Goal: Transaction & Acquisition: Obtain resource

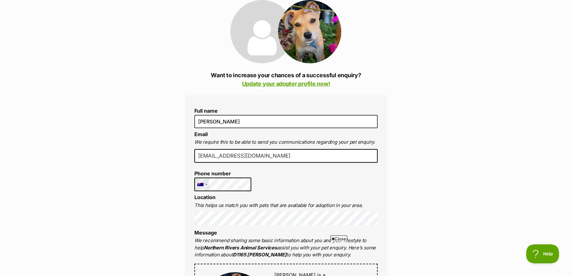
scroll to position [126, 0]
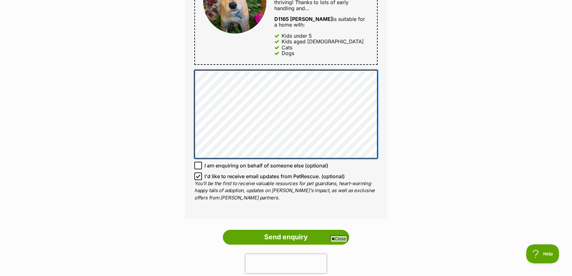
scroll to position [411, 0]
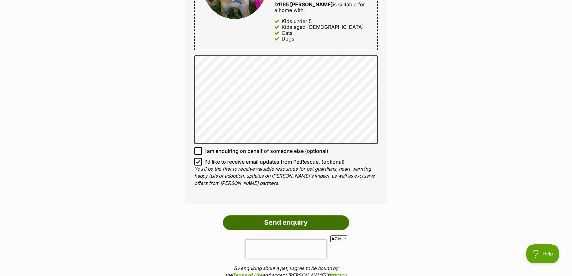
click at [289, 215] on input "Send enquiry" at bounding box center [286, 222] width 126 height 15
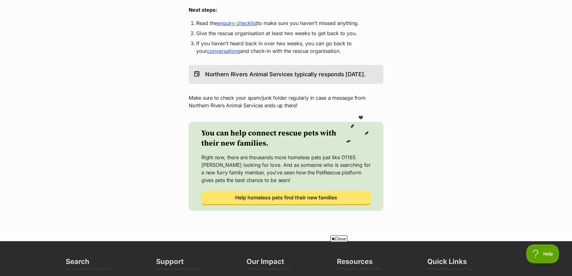
scroll to position [190, 0]
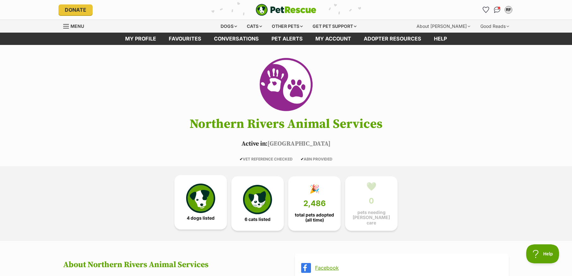
click at [212, 201] on img at bounding box center [200, 197] width 29 height 29
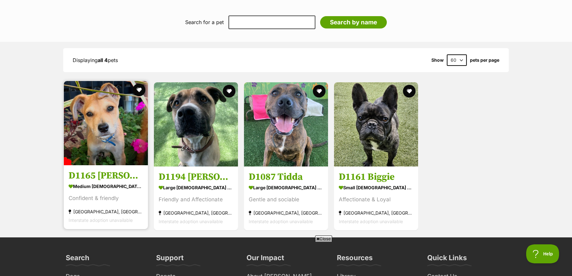
click at [117, 142] on img at bounding box center [106, 123] width 84 height 84
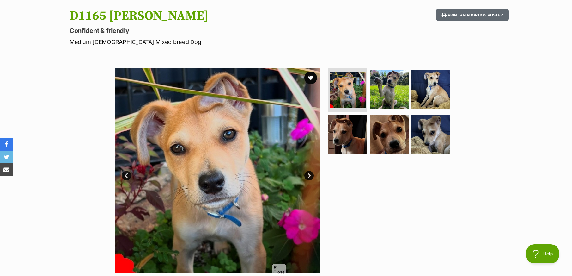
click at [309, 176] on link "Next" at bounding box center [308, 175] width 9 height 9
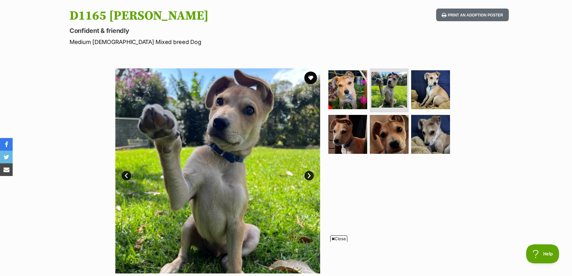
click at [310, 176] on link "Next" at bounding box center [308, 175] width 9 height 9
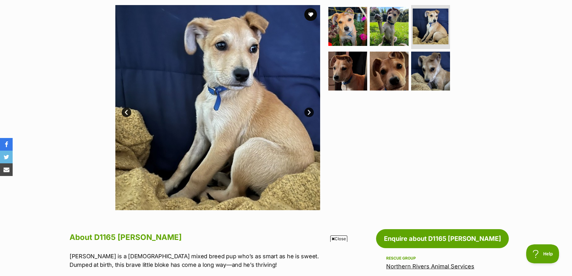
click at [311, 112] on link "Next" at bounding box center [308, 111] width 9 height 9
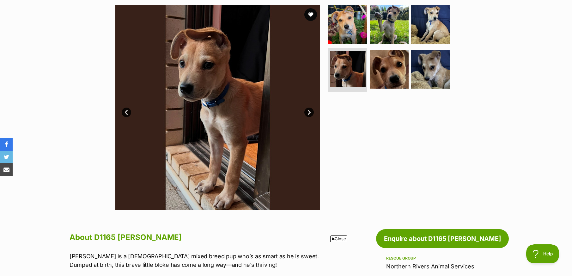
click at [311, 112] on link "Next" at bounding box center [308, 111] width 9 height 9
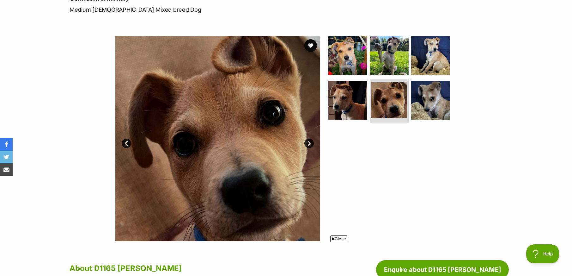
scroll to position [95, 0]
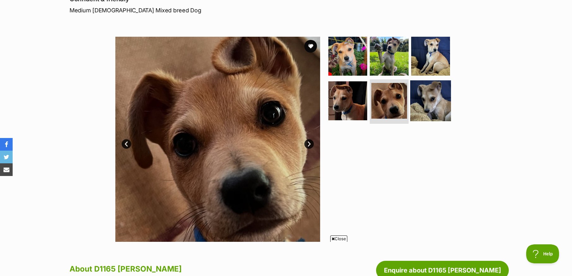
click at [426, 101] on img at bounding box center [430, 100] width 41 height 41
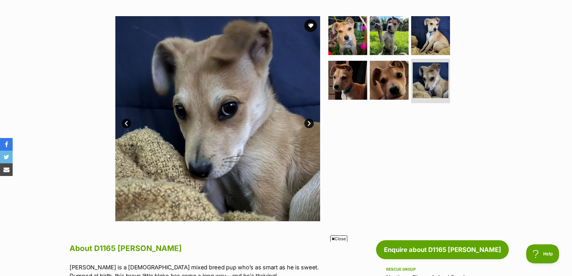
scroll to position [126, 0]
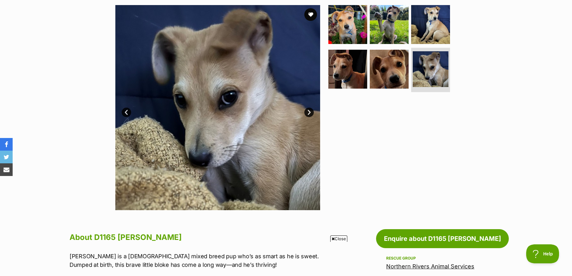
click at [309, 114] on link "Next" at bounding box center [308, 111] width 9 height 9
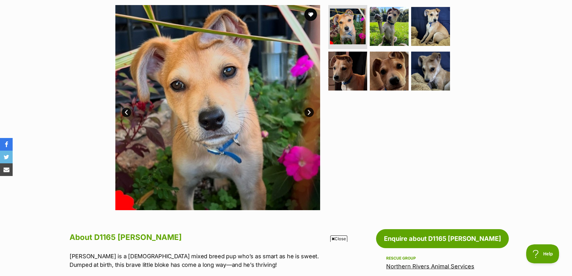
click at [309, 114] on link "Next" at bounding box center [308, 111] width 9 height 9
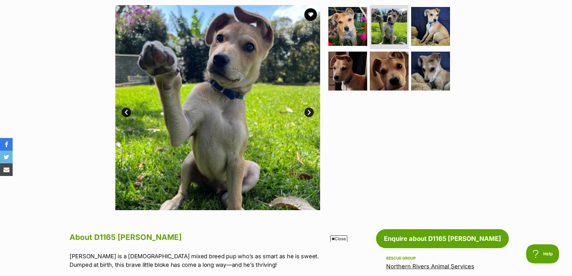
click at [310, 114] on link "Next" at bounding box center [308, 111] width 9 height 9
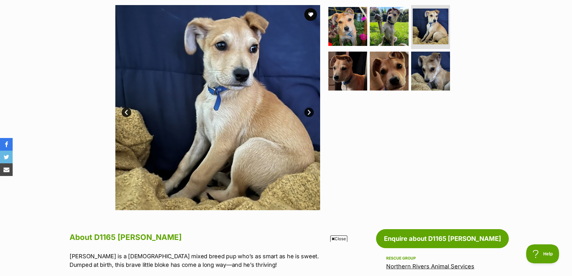
click at [310, 114] on link "Next" at bounding box center [308, 111] width 9 height 9
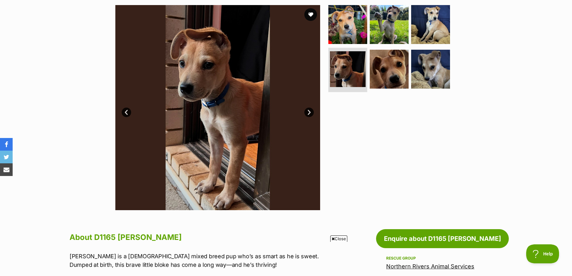
click at [310, 114] on link "Next" at bounding box center [308, 111] width 9 height 9
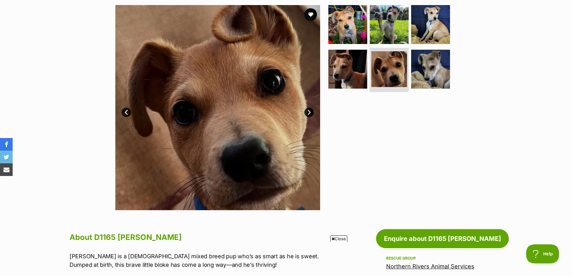
click at [310, 114] on link "Next" at bounding box center [308, 111] width 9 height 9
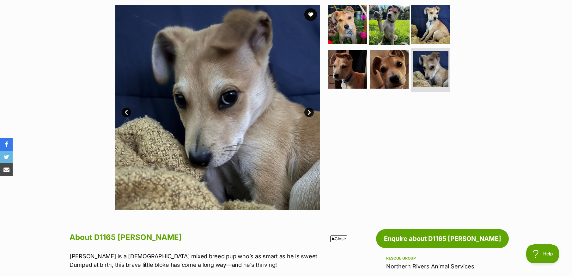
click at [396, 25] on img at bounding box center [389, 24] width 41 height 41
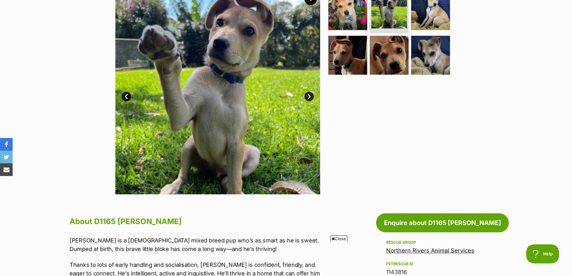
scroll to position [126, 0]
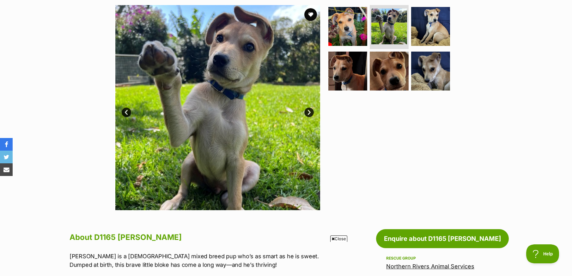
click at [309, 111] on link "Next" at bounding box center [308, 111] width 9 height 9
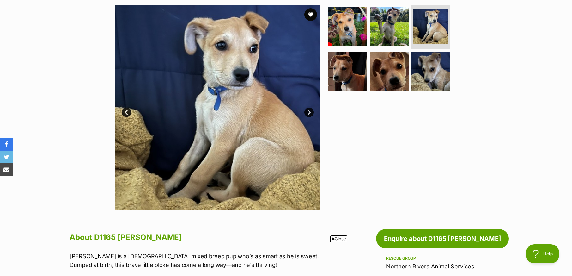
scroll to position [0, 0]
click at [309, 111] on link "Next" at bounding box center [308, 111] width 9 height 9
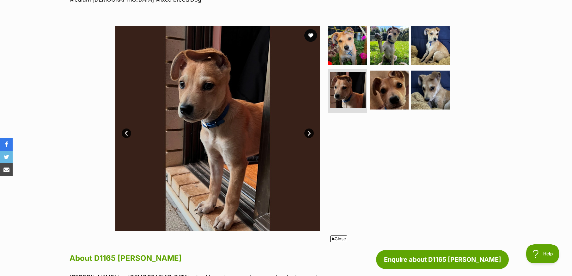
scroll to position [95, 0]
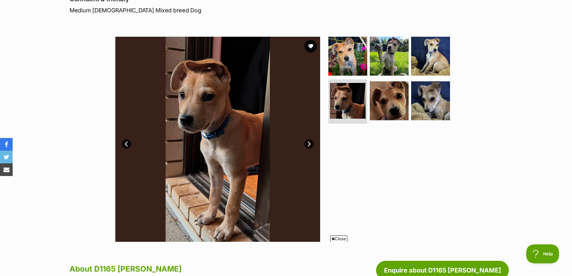
click at [310, 144] on link "Next" at bounding box center [308, 143] width 9 height 9
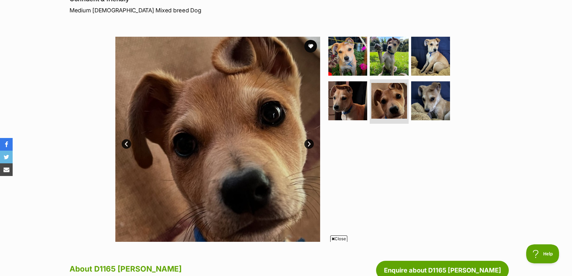
click at [310, 144] on link "Next" at bounding box center [308, 143] width 9 height 9
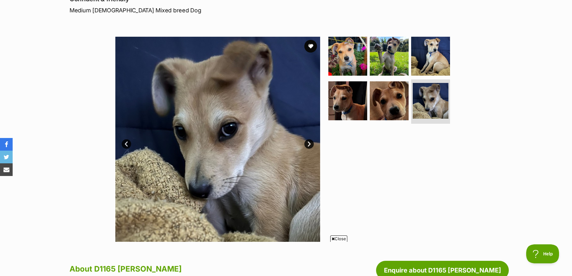
click at [310, 144] on link "Next" at bounding box center [308, 143] width 9 height 9
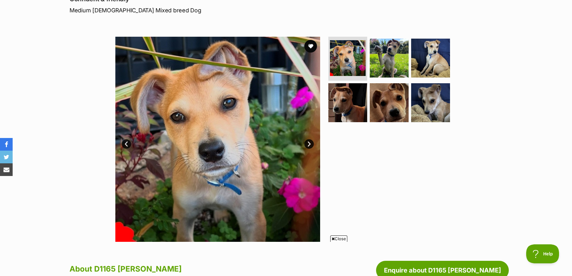
scroll to position [0, 0]
